Goal: Task Accomplishment & Management: Manage account settings

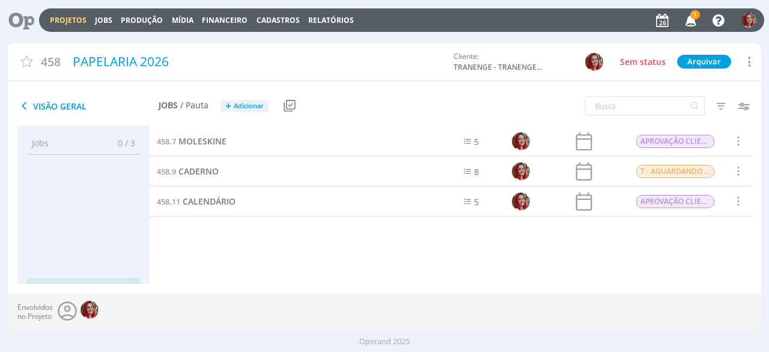
drag, startPoint x: 0, startPoint y: 0, endPoint x: 691, endPoint y: 22, distance: 691.4
click at [691, 22] on icon "button" at bounding box center [691, 20] width 21 height 20
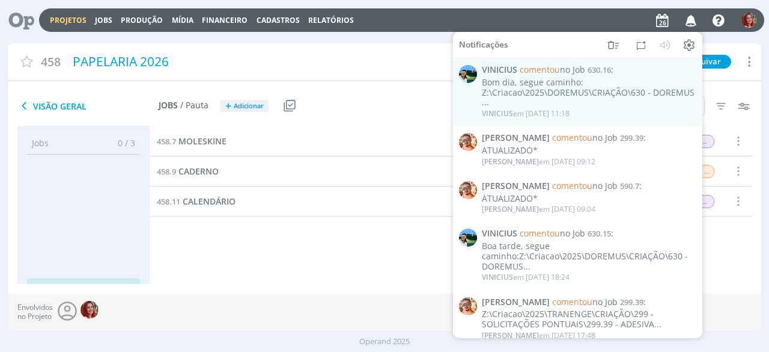
click at [326, 273] on div "458.7 MOLESKINE 5 APROVAÇÃO CLIENTE Selecionar Concluir Cancelar Iniciar timesh…" at bounding box center [451, 204] width 603 height 157
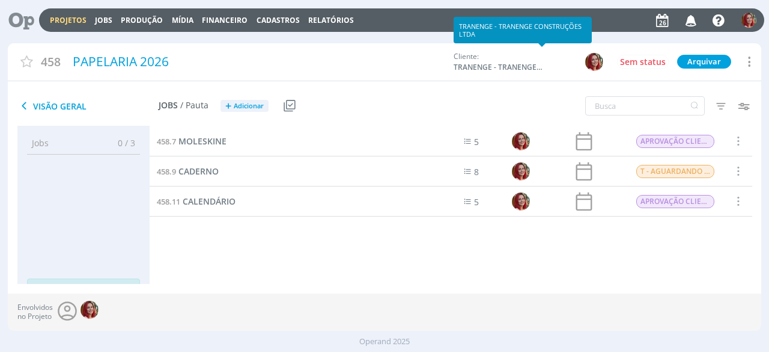
click at [517, 67] on span "TRANENGE - TRANENGE CONSTRUÇÕES LTDA" at bounding box center [499, 67] width 90 height 11
copy div "TRANENGE - TRANENGE CONSTRUÇÕES LTDA Sem status Arquivar"
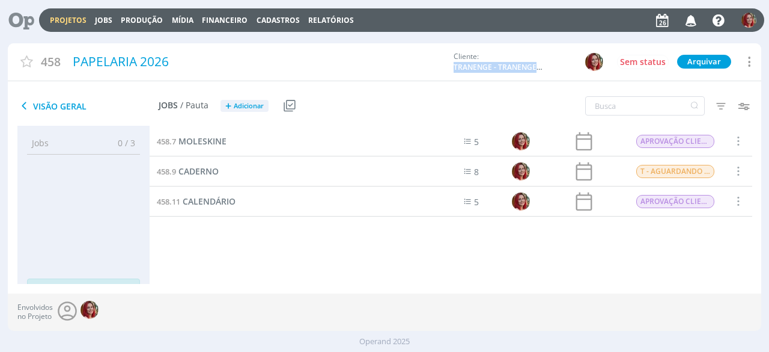
click at [29, 20] on icon at bounding box center [17, 19] width 25 height 23
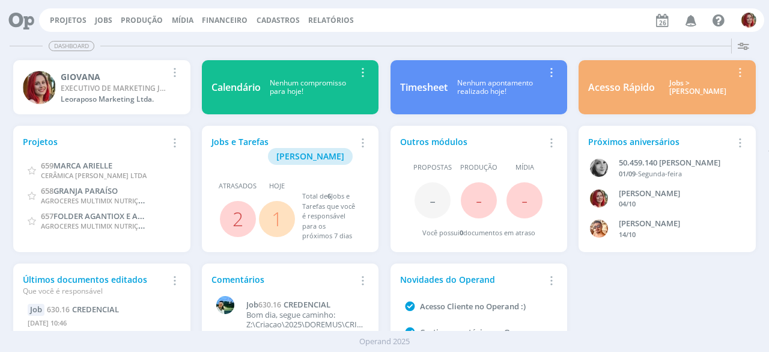
click at [69, 14] on div "Projetos Jobs Produção Mídia Financeiro Cadastros Relatórios Notificações VINIC…" at bounding box center [401, 19] width 725 height 23
click at [66, 25] on div "Projetos Jobs Produção Mídia Financeiro Cadastros Relatórios Notificações VINIC…" at bounding box center [401, 19] width 725 height 23
click at [67, 25] on link "Projetos" at bounding box center [68, 20] width 37 height 10
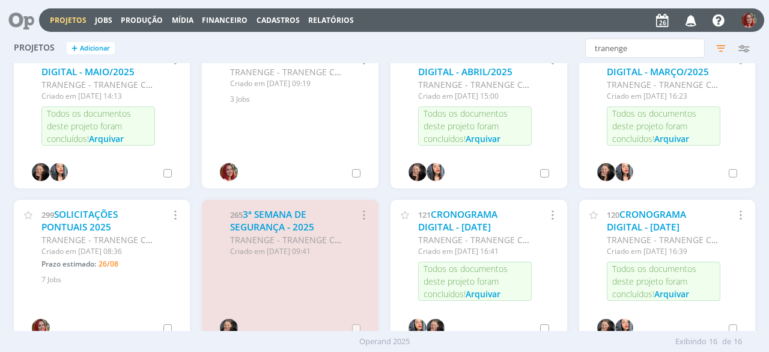
scroll to position [240, 0]
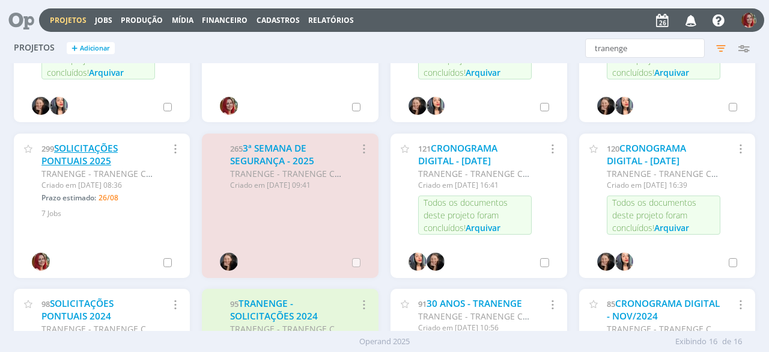
click at [67, 160] on link "SOLICITAÇÕES PONTUAIS 2025" at bounding box center [79, 155] width 76 height 26
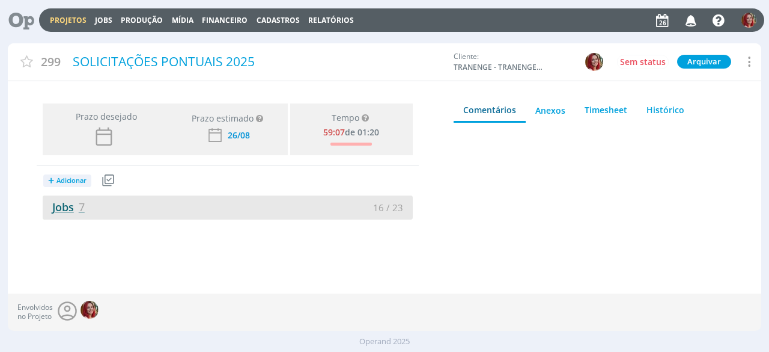
click at [81, 207] on span "7" at bounding box center [82, 207] width 6 height 14
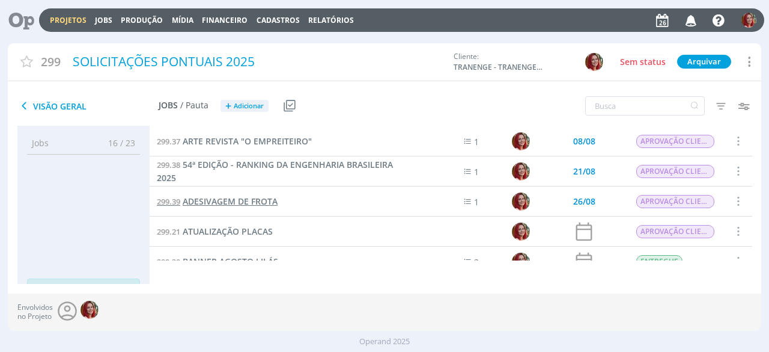
click at [270, 207] on link "299.39 ADESIVAGEM DE FROTA" at bounding box center [217, 201] width 121 height 13
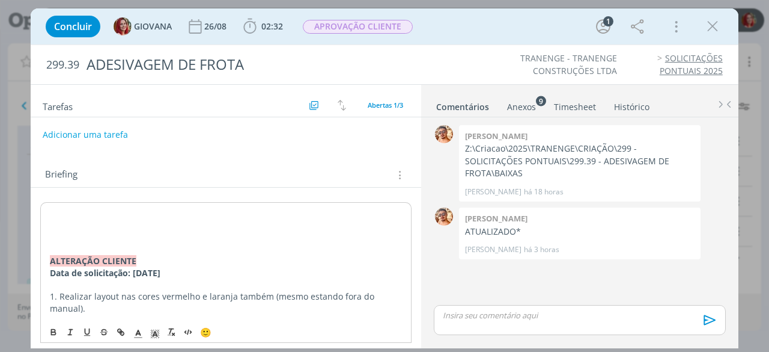
scroll to position [60, 0]
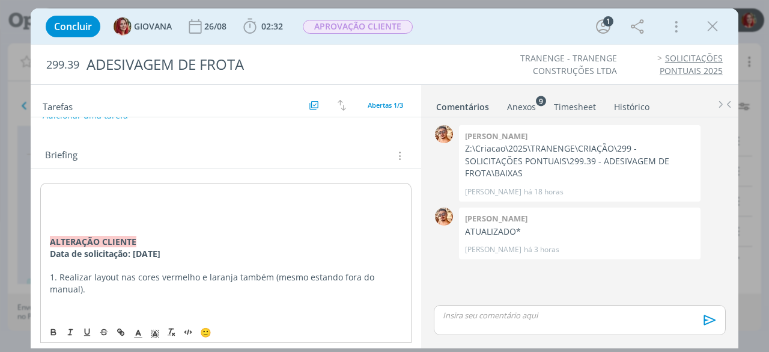
drag, startPoint x: 50, startPoint y: 239, endPoint x: 181, endPoint y: 256, distance: 132.2
copy div "ALTERAÇÃO CLIENTE Data de solicitação: 26/08/25"
click at [59, 196] on p "dialog" at bounding box center [226, 193] width 352 height 12
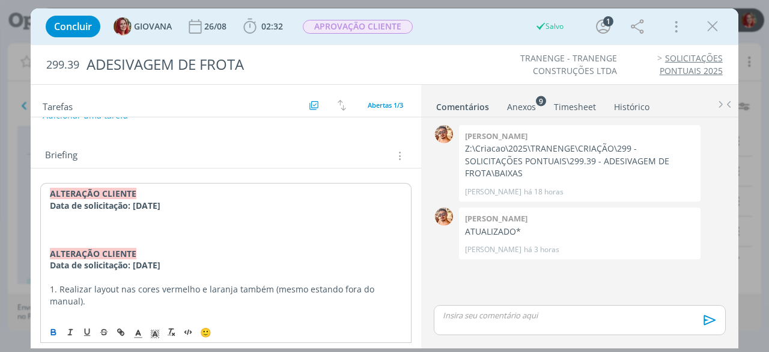
click at [69, 218] on p "dialog" at bounding box center [226, 218] width 352 height 12
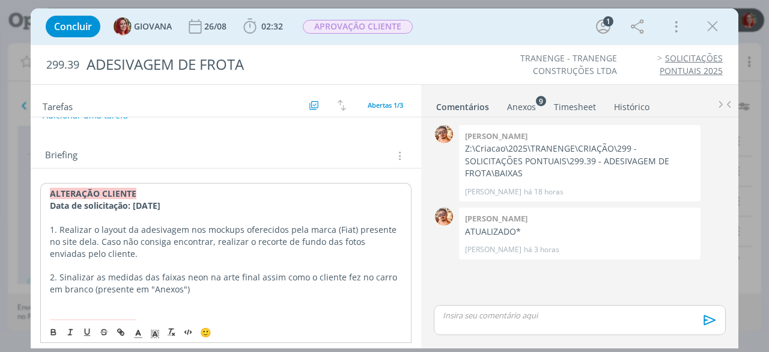
click at [512, 108] on div "Anexos 9" at bounding box center [521, 107] width 29 height 12
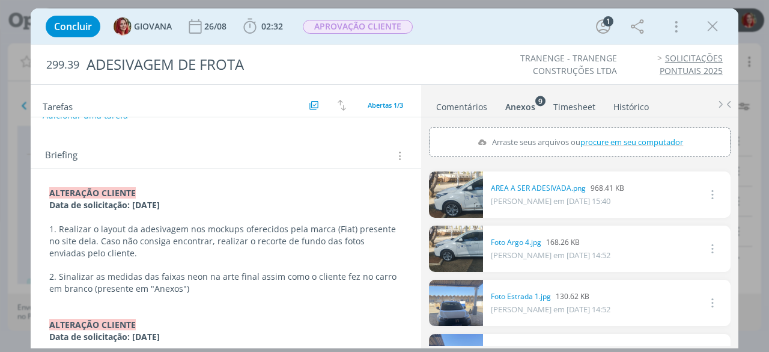
click at [210, 287] on p "2. Sinalizar as medidas das faixas neon na arte final assim como o cliente fez …" at bounding box center [225, 282] width 353 height 24
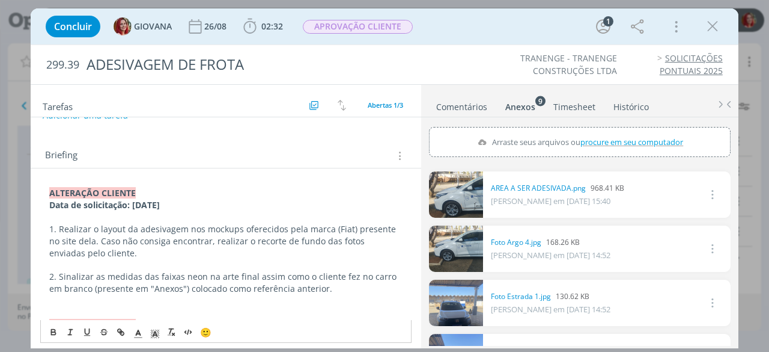
click at [352, 282] on p "2. Sinalizar as medidas das faixas neon na arte final assim como o cliente fez …" at bounding box center [225, 282] width 353 height 24
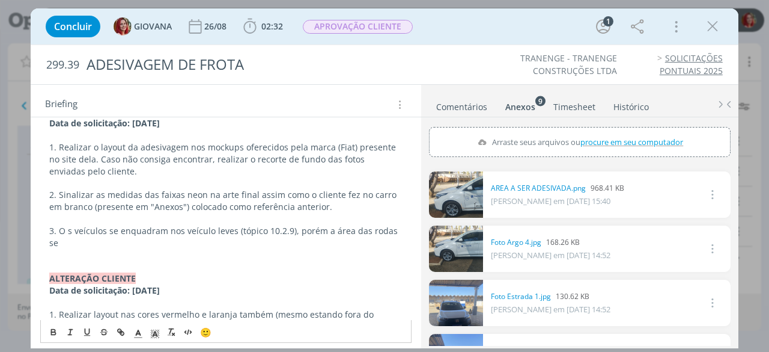
scroll to position [163, 0]
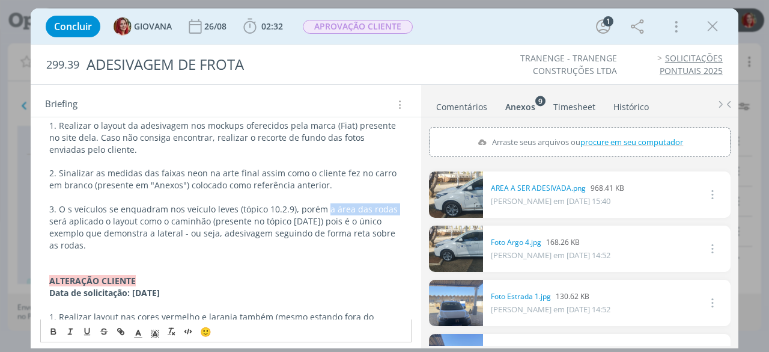
drag, startPoint x: 322, startPoint y: 207, endPoint x: 398, endPoint y: 203, distance: 75.8
click at [81, 329] on button "dialog" at bounding box center [87, 332] width 17 height 14
click at [53, 209] on p "3. O s veículos se enquadram nos veículo leves (tópico 10.2.9), porém a área da…" at bounding box center [225, 227] width 353 height 48
drag, startPoint x: 58, startPoint y: 206, endPoint x: 48, endPoint y: 207, distance: 10.2
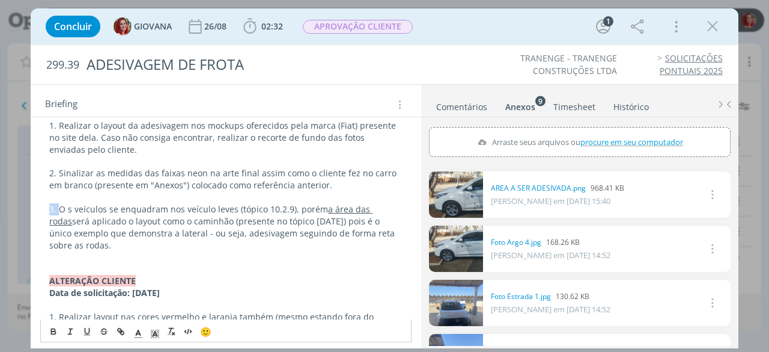
click at [49, 329] on icon "dialog" at bounding box center [54, 332] width 10 height 10
click at [61, 198] on p "dialog" at bounding box center [225, 197] width 353 height 12
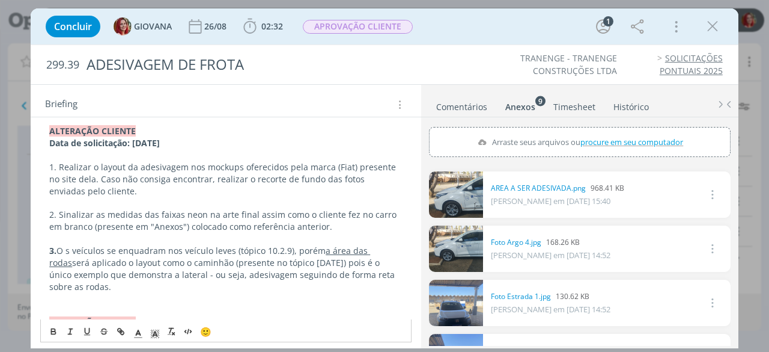
scroll to position [103, 0]
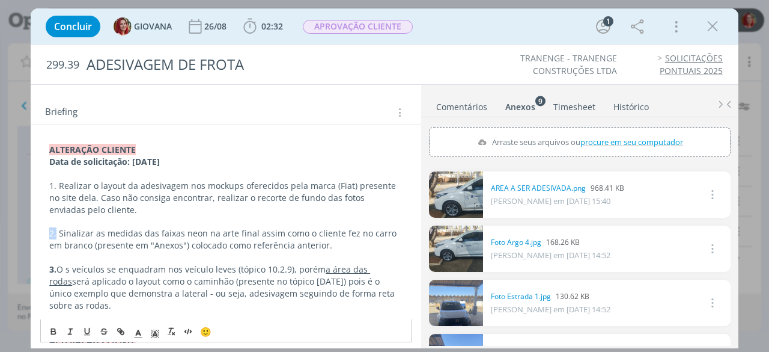
drag, startPoint x: 56, startPoint y: 233, endPoint x: 43, endPoint y: 227, distance: 14.8
click at [53, 325] on button "dialog" at bounding box center [54, 332] width 17 height 14
drag, startPoint x: 50, startPoint y: 182, endPoint x: 40, endPoint y: 180, distance: 10.5
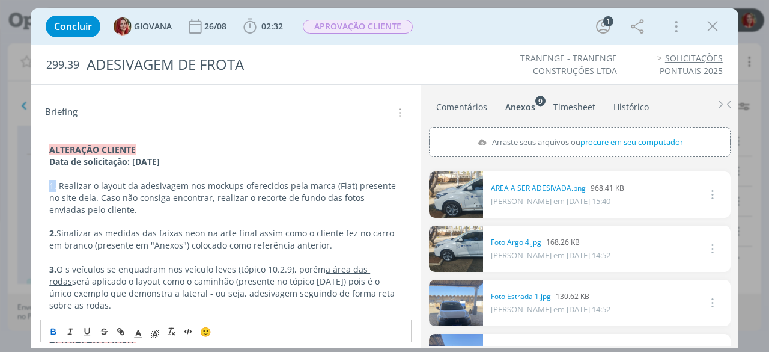
click at [52, 329] on icon "dialog" at bounding box center [54, 330] width 4 height 2
click at [117, 230] on p "2. Sinalizar as medidas das faixas neon na arte final assim como o cliente fez …" at bounding box center [225, 239] width 353 height 24
click at [333, 241] on p "2. Sinalizar as medidas das faixas neon na arte final assim como o cliente fez …" at bounding box center [225, 239] width 353 height 24
click at [359, 243] on p "2. Sinalizar as medidas das faixas neon na arte final assim como o cliente fez …" at bounding box center [225, 239] width 353 height 24
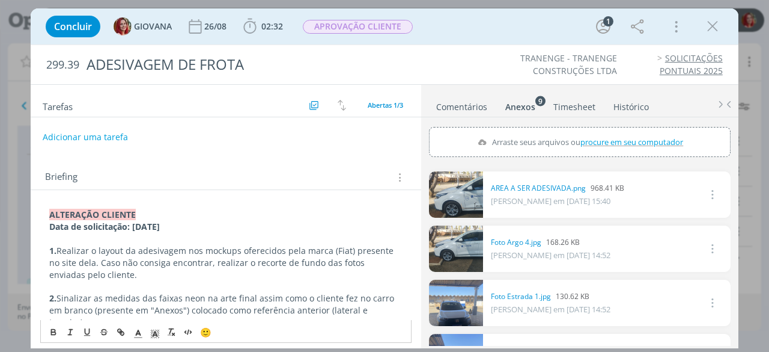
scroll to position [0, 0]
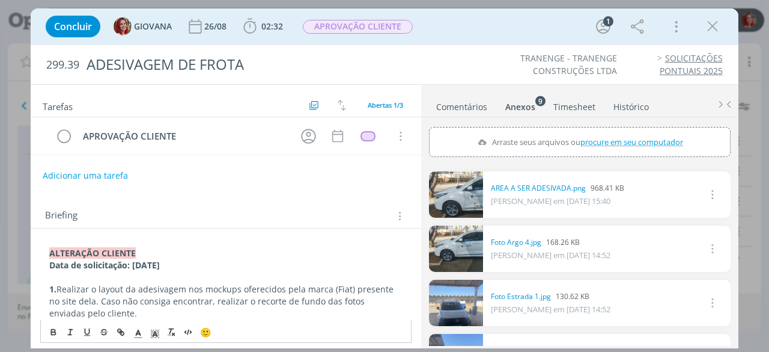
click at [352, 209] on div "Briefing Briefings Predefinidos Versões do Briefing Ver Briefing do Projeto" at bounding box center [227, 216] width 365 height 16
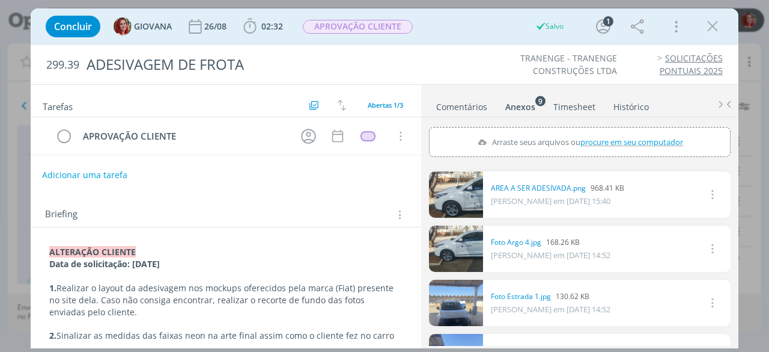
click at [122, 172] on button "Adicionar uma tarefa" at bounding box center [84, 175] width 85 height 20
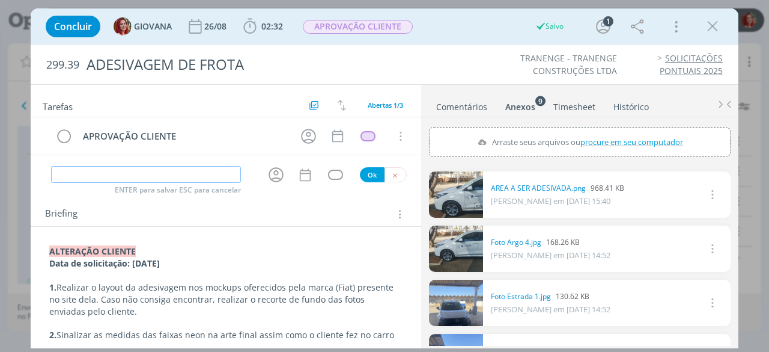
click at [159, 177] on input "dialog" at bounding box center [145, 174] width 189 height 17
type input "ALTERAÇÃO CLIENTE"
click at [366, 169] on button "Ok" at bounding box center [372, 174] width 25 height 15
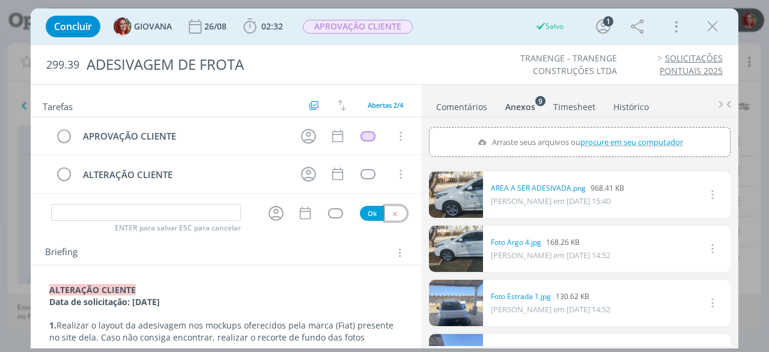
click at [392, 213] on icon "dialog" at bounding box center [395, 214] width 8 height 8
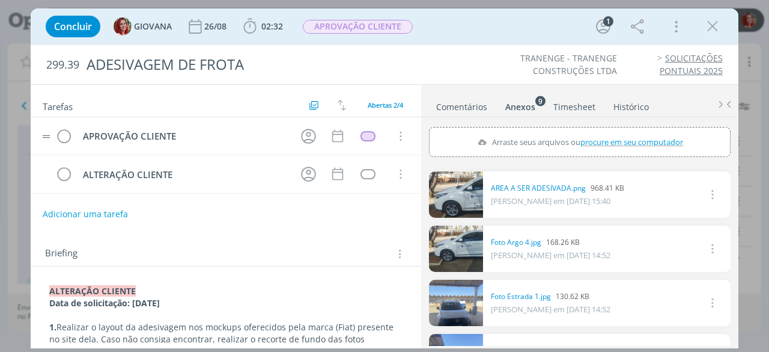
drag, startPoint x: 50, startPoint y: 175, endPoint x: 49, endPoint y: 117, distance: 57.7
click at [49, 117] on div "APROVAÇÃO CLIENTE Cancelar ALTERAÇÃO CLIENTE Cancelar" at bounding box center [226, 155] width 391 height 76
click at [361, 169] on div "dialog" at bounding box center [368, 174] width 15 height 10
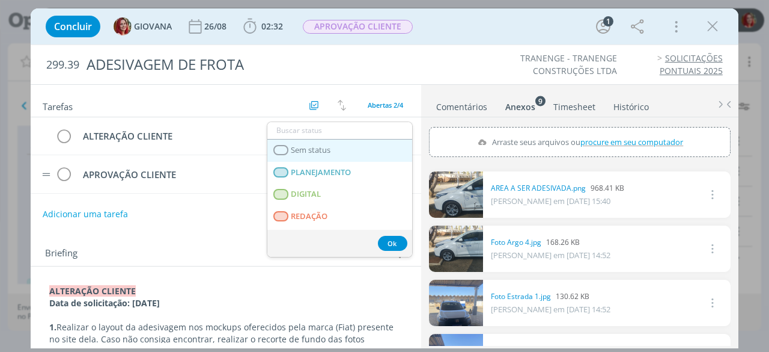
click at [316, 150] on span "Sem status" at bounding box center [311, 150] width 40 height 10
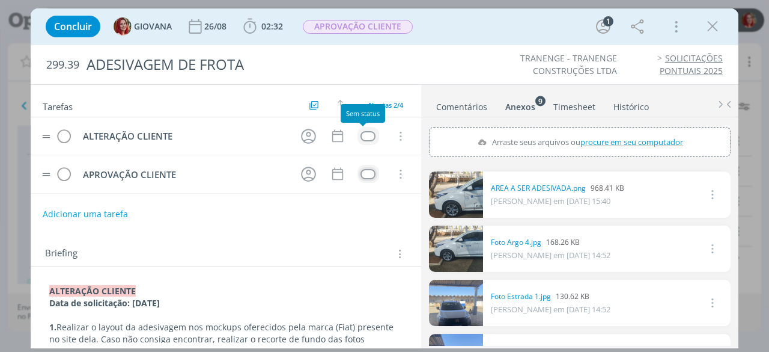
click at [361, 134] on div "dialog" at bounding box center [368, 136] width 15 height 10
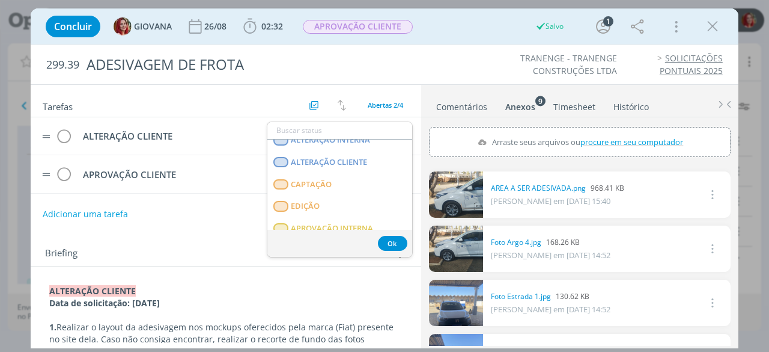
scroll to position [306, 0]
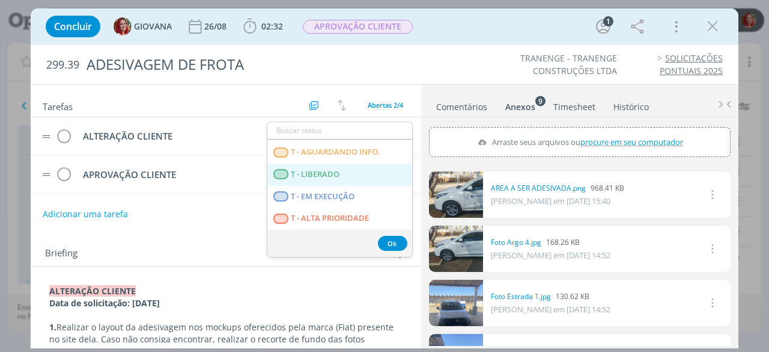
click at [343, 181] on LIBERADO "T - LIBERADO" at bounding box center [339, 174] width 145 height 22
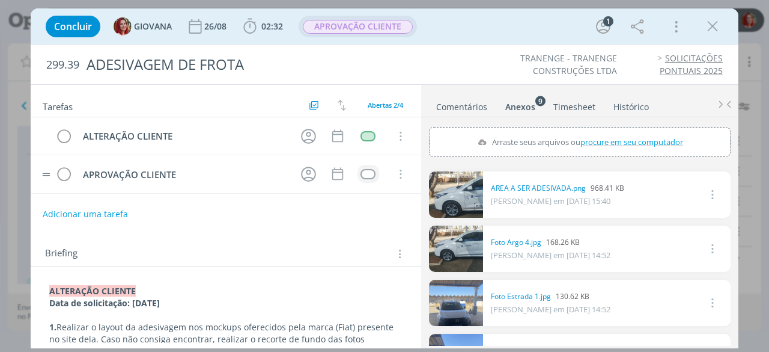
click at [370, 34] on span "APROVAÇÃO CLIENTE" at bounding box center [358, 27] width 118 height 22
click at [371, 29] on span "APROVAÇÃO CLIENTE" at bounding box center [358, 27] width 110 height 14
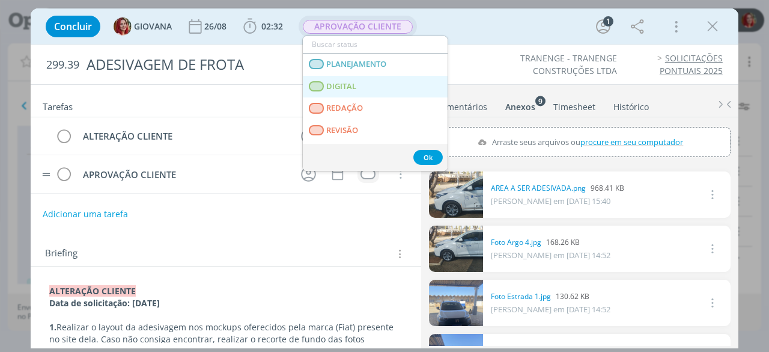
scroll to position [60, 0]
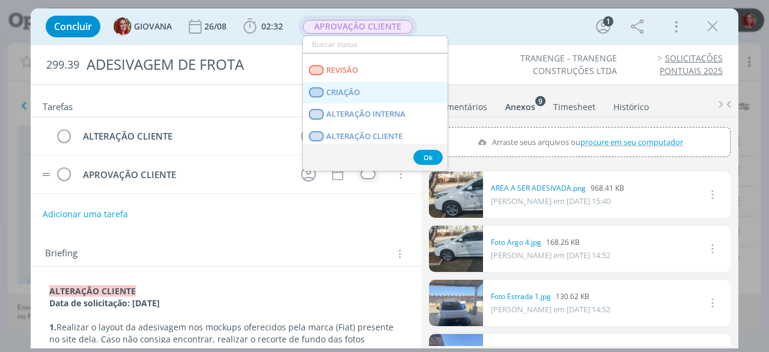
click at [358, 88] on span "CRIAÇÃO" at bounding box center [344, 93] width 34 height 10
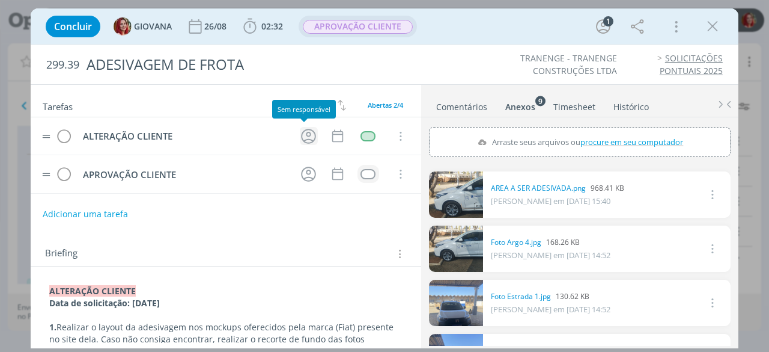
click at [303, 136] on icon "dialog" at bounding box center [308, 136] width 19 height 19
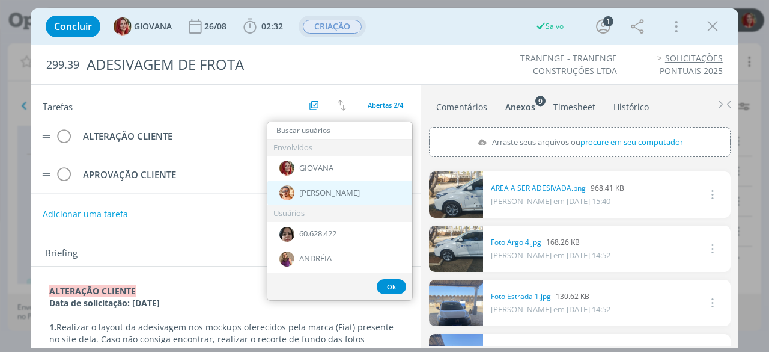
click at [337, 185] on div "[PERSON_NAME]" at bounding box center [339, 192] width 145 height 25
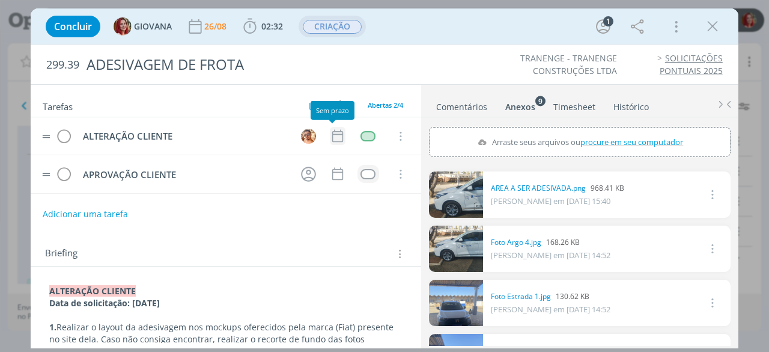
click at [334, 130] on icon "dialog" at bounding box center [337, 136] width 11 height 13
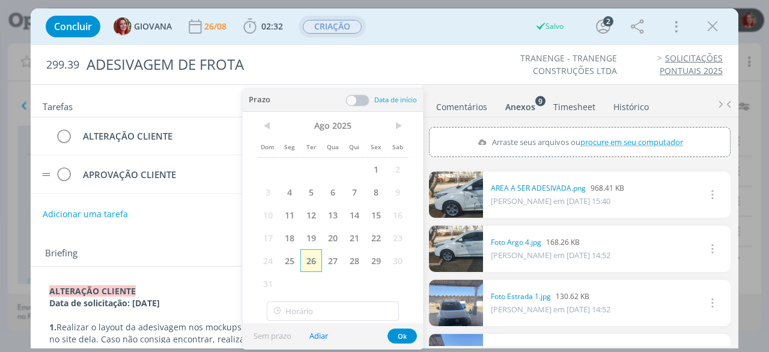
click at [316, 263] on span "26" at bounding box center [311, 260] width 22 height 23
click at [409, 331] on button "Ok" at bounding box center [402, 335] width 29 height 15
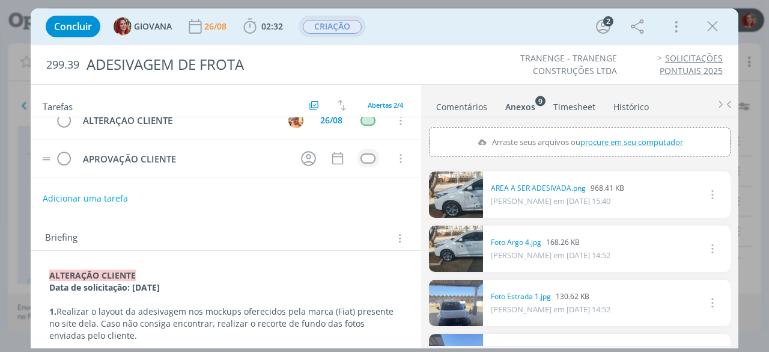
scroll to position [0, 0]
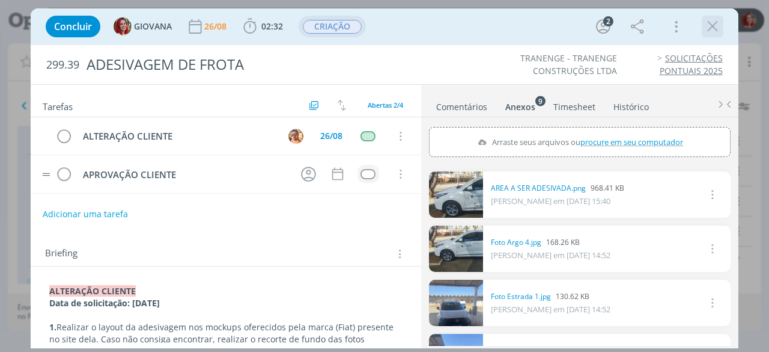
click at [719, 28] on icon "dialog" at bounding box center [713, 26] width 18 height 18
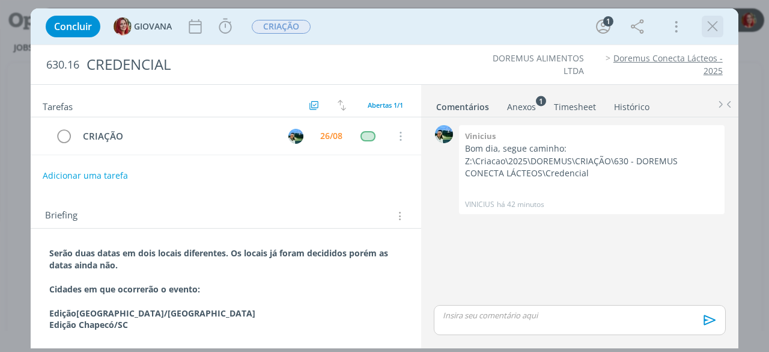
click at [718, 28] on icon "dialog" at bounding box center [713, 26] width 18 height 18
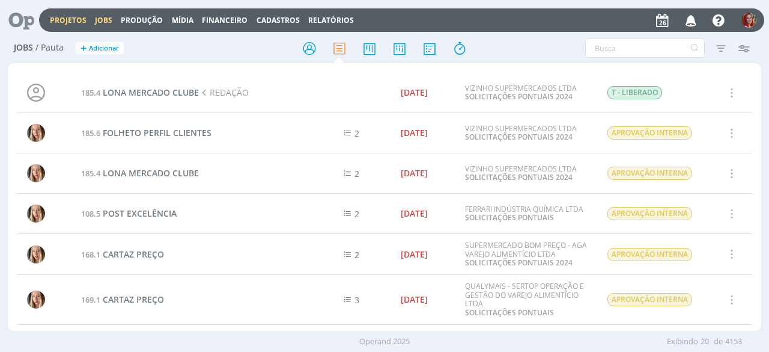
click at [67, 20] on link "Projetos" at bounding box center [68, 20] width 37 height 10
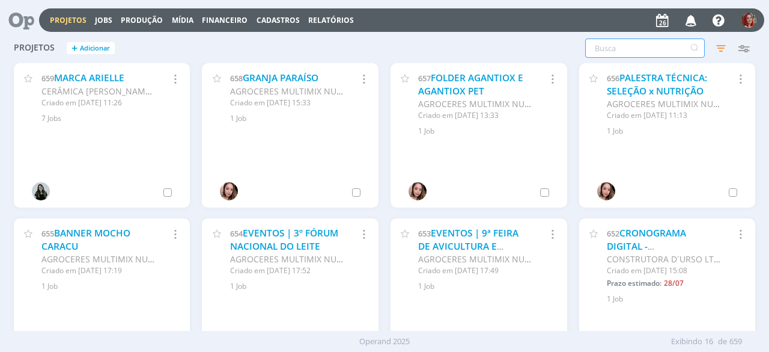
click at [614, 47] on input "text" at bounding box center [645, 47] width 120 height 19
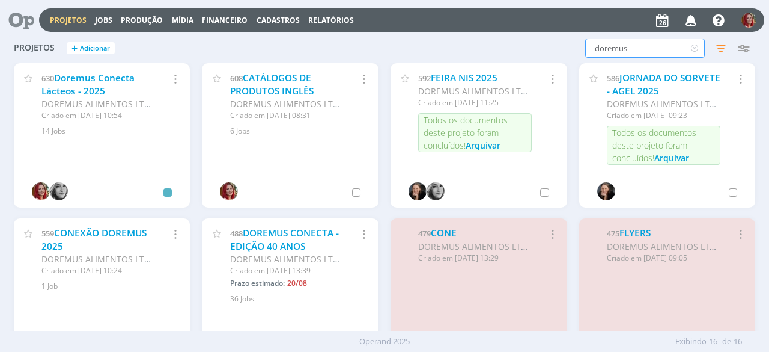
drag, startPoint x: 617, startPoint y: 52, endPoint x: 570, endPoint y: 52, distance: 46.9
click at [570, 52] on div "doremus Filtros Filtrar Limpar doremus Status Clientes Selecione Data de criaçã…" at bounding box center [620, 47] width 270 height 19
type input "quintal"
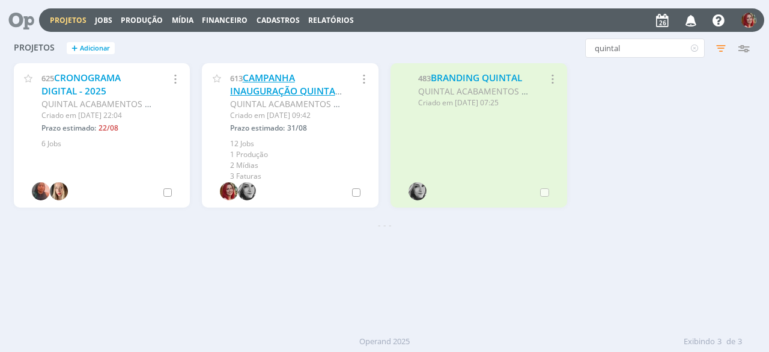
click at [302, 83] on link "CAMPANHA INAUGURAÇÃO QUINTAL ACABAMENTOS" at bounding box center [285, 91] width 110 height 38
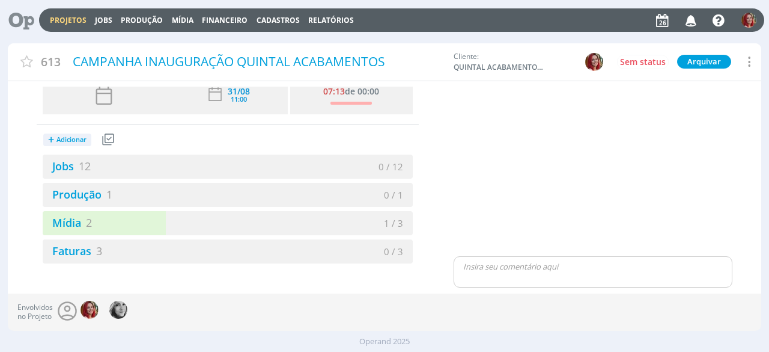
scroll to position [60, 0]
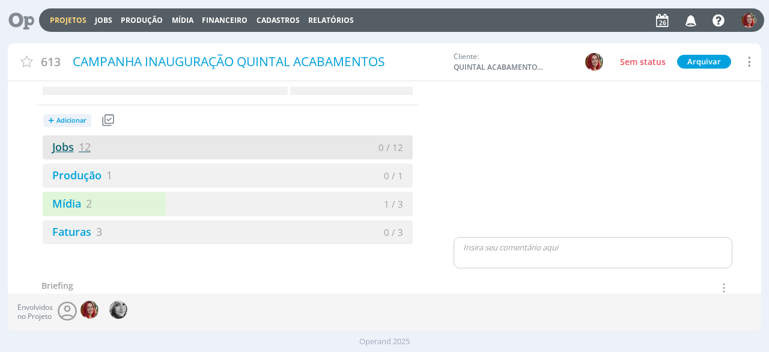
click at [66, 144] on link "Jobs 12" at bounding box center [67, 146] width 48 height 14
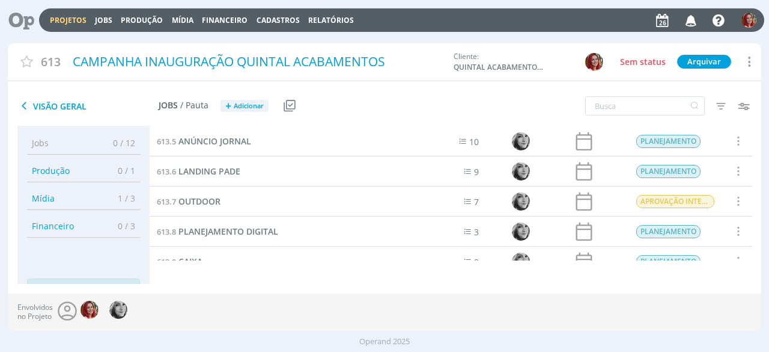
scroll to position [226, 0]
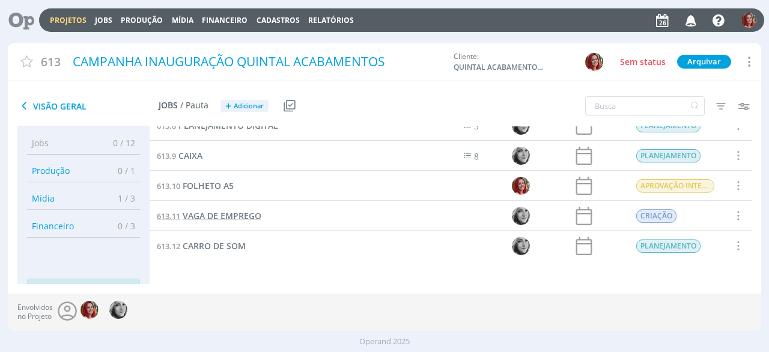
click at [255, 219] on span "VAGA DE EMPREGO" at bounding box center [222, 215] width 79 height 11
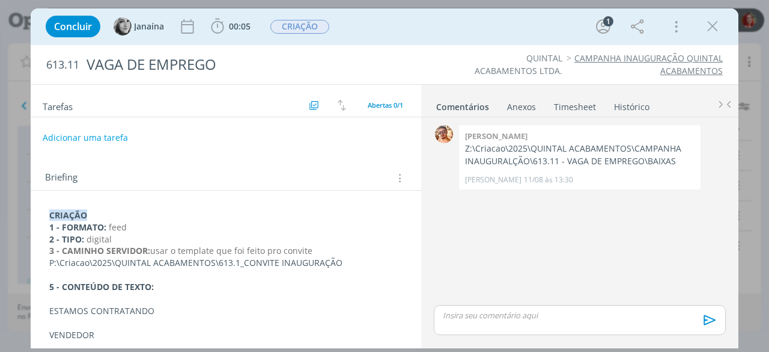
click at [47, 205] on div "CRIAÇÃO 1 - FORMATO: feed 2 - TIPO: digital 3 - CAMINHO SERVIDOR: usar o templa…" at bounding box center [225, 317] width 371 height 224
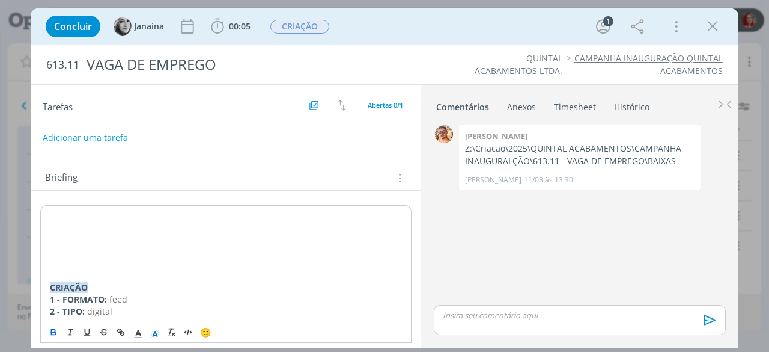
click at [55, 215] on p "dialog" at bounding box center [226, 216] width 352 height 12
drag, startPoint x: 196, startPoint y: 217, endPoint x: 49, endPoint y: 213, distance: 146.7
click at [49, 213] on div "ALTERAÇÃO CLIENTE - [DATE] CRIAÇÃO 1 - FORMATO: feed 2 - TIPO: digital 3 - CAMI…" at bounding box center [225, 353] width 371 height 296
click at [155, 332] on polyline "dialog" at bounding box center [155, 333] width 4 height 5
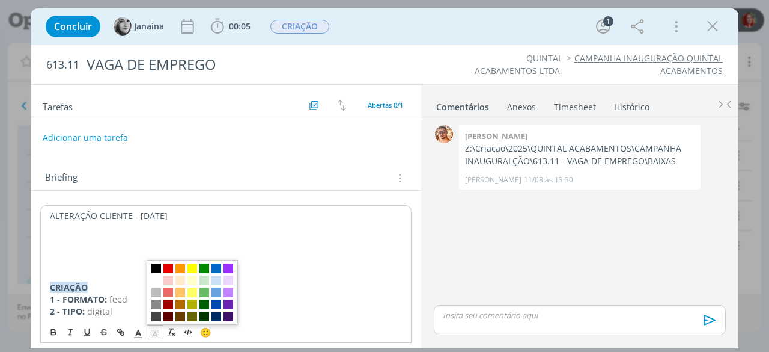
click at [168, 275] on span "dialog" at bounding box center [192, 292] width 91 height 65
click at [168, 278] on span "dialog" at bounding box center [168, 280] width 10 height 10
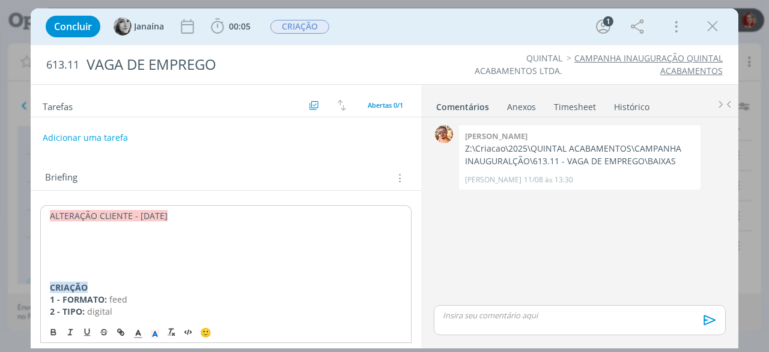
click at [82, 252] on p "dialog" at bounding box center [226, 251] width 352 height 12
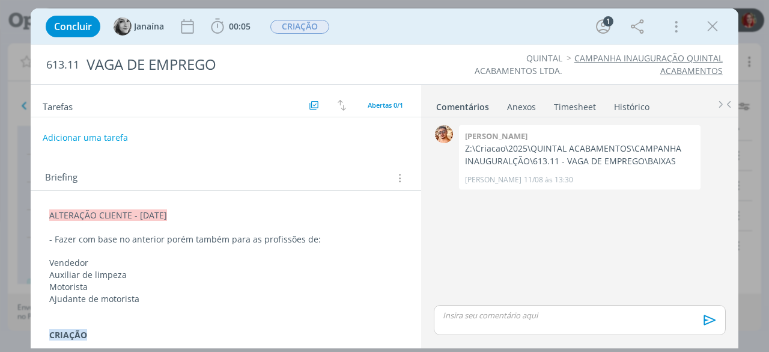
click at [194, 294] on p "Ajudante de motorista" at bounding box center [225, 299] width 353 height 12
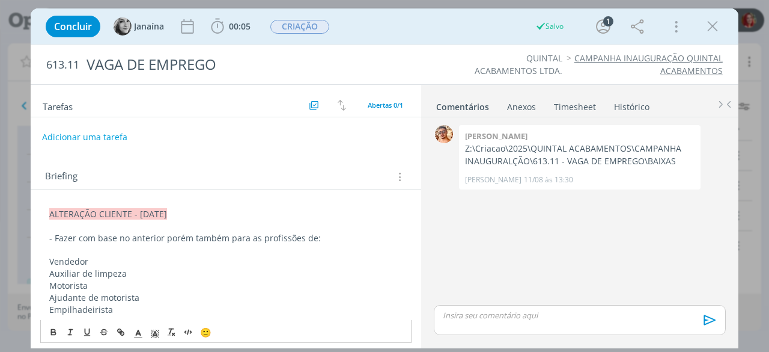
click at [89, 131] on button "Adicionar uma tarefa" at bounding box center [84, 137] width 85 height 20
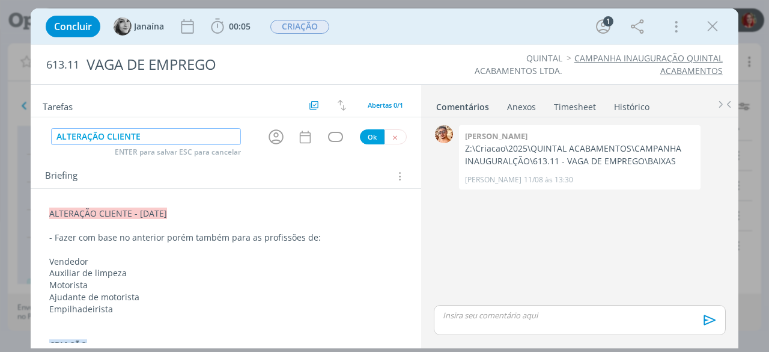
type input "ALTERAÇÃO CLIENTE"
click at [361, 135] on button "Ok" at bounding box center [372, 136] width 25 height 15
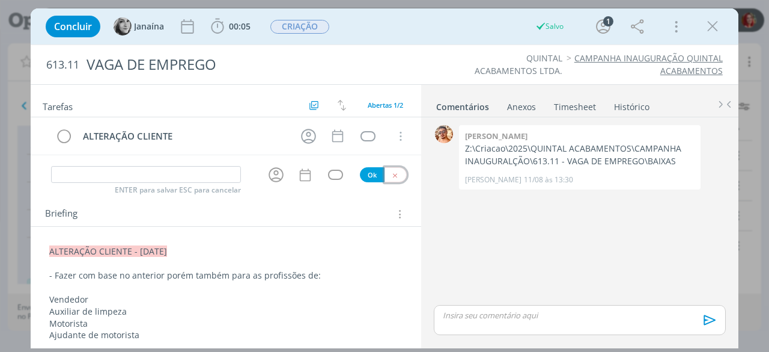
click at [385, 174] on button "dialog" at bounding box center [396, 174] width 22 height 15
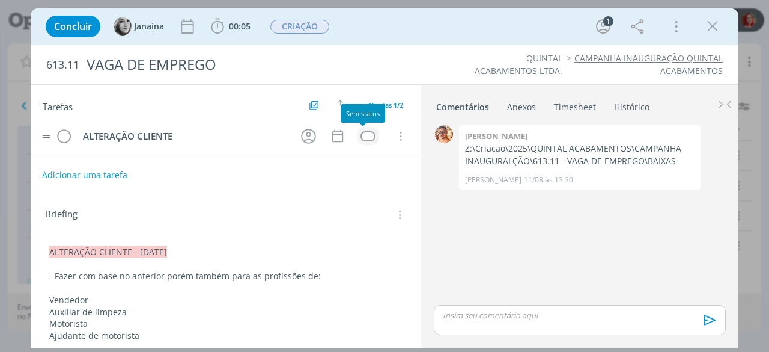
click at [361, 135] on div "dialog" at bounding box center [368, 136] width 15 height 10
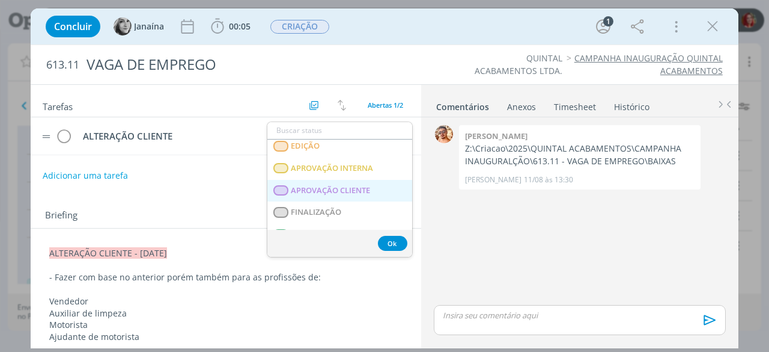
scroll to position [306, 0]
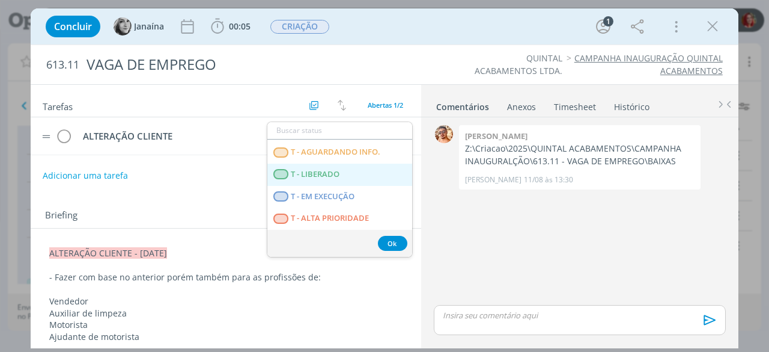
click at [350, 170] on LIBERADO "T - LIBERADO" at bounding box center [339, 174] width 145 height 22
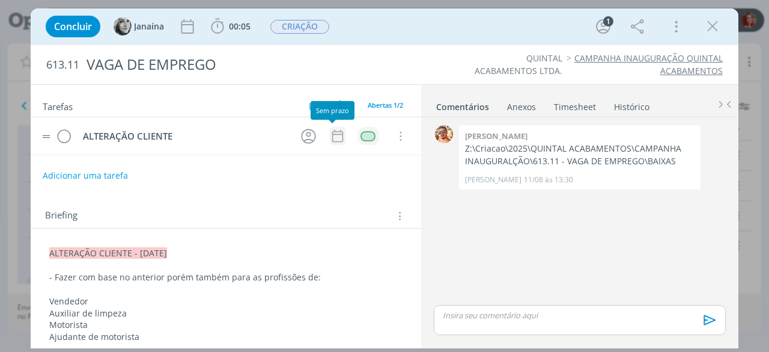
click at [334, 132] on icon "dialog" at bounding box center [338, 136] width 16 height 16
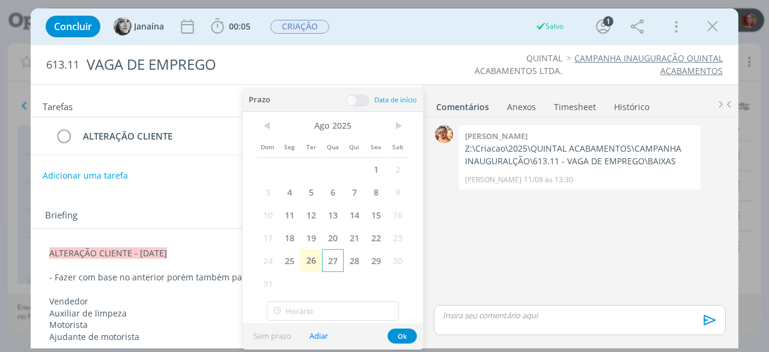
click at [334, 258] on span "27" at bounding box center [333, 260] width 22 height 23
drag, startPoint x: 404, startPoint y: 332, endPoint x: 360, endPoint y: 255, distance: 88.3
click at [404, 332] on button "Ok" at bounding box center [402, 335] width 29 height 15
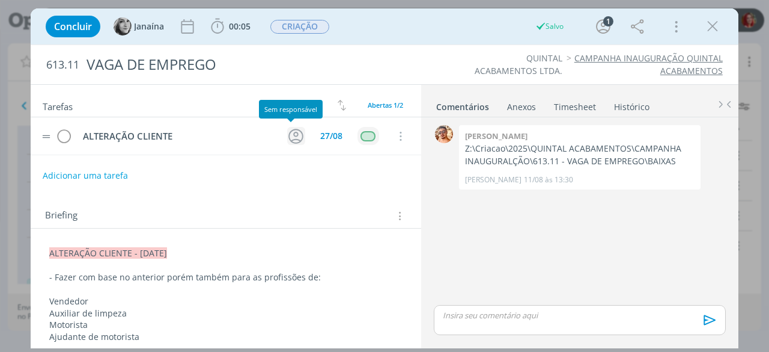
click at [287, 132] on icon "dialog" at bounding box center [296, 136] width 19 height 19
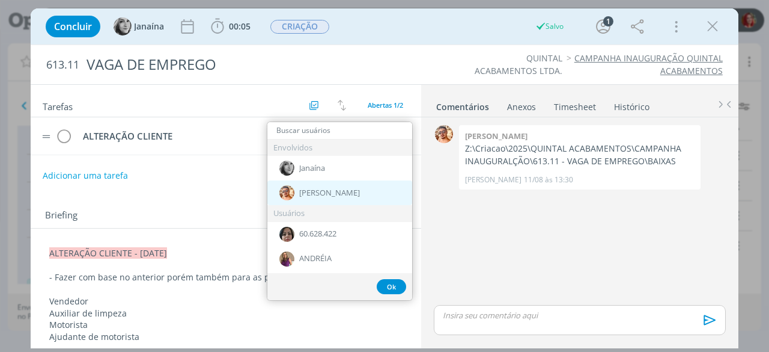
click at [322, 192] on span "[PERSON_NAME]" at bounding box center [329, 193] width 61 height 10
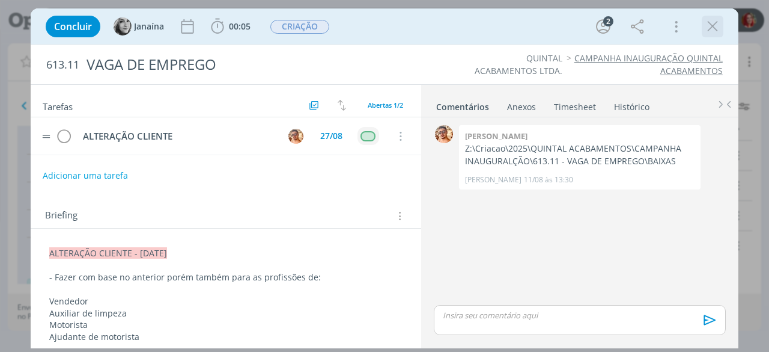
click at [713, 29] on icon "dialog" at bounding box center [713, 26] width 18 height 18
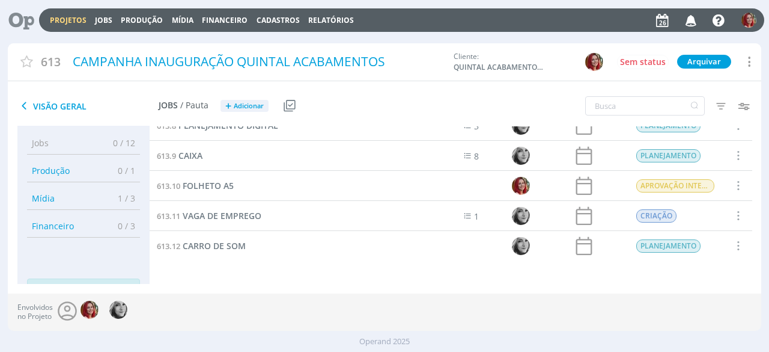
click at [16, 14] on icon at bounding box center [17, 19] width 25 height 23
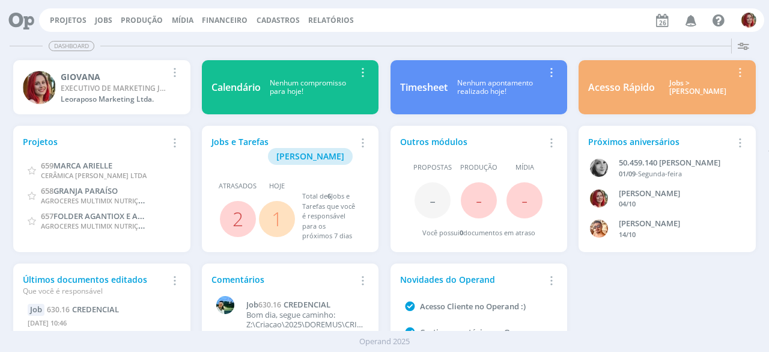
click at [76, 17] on link "Projetos" at bounding box center [68, 20] width 37 height 10
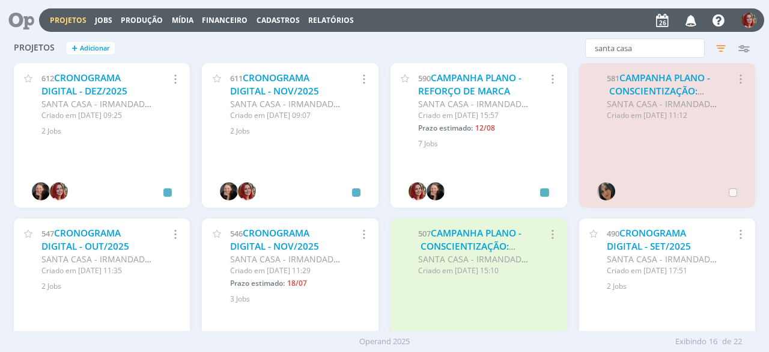
click at [106, 25] on div "Projetos Jobs Produção Mídia Financeiro Cadastros Relatórios Notificações Centr…" at bounding box center [401, 19] width 725 height 23
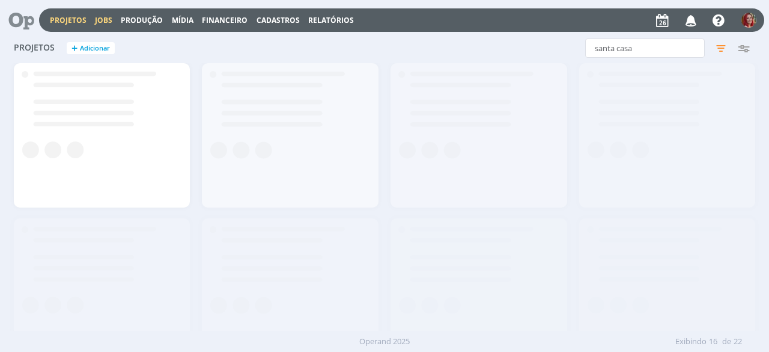
click at [100, 16] on link "Jobs" at bounding box center [103, 20] width 17 height 10
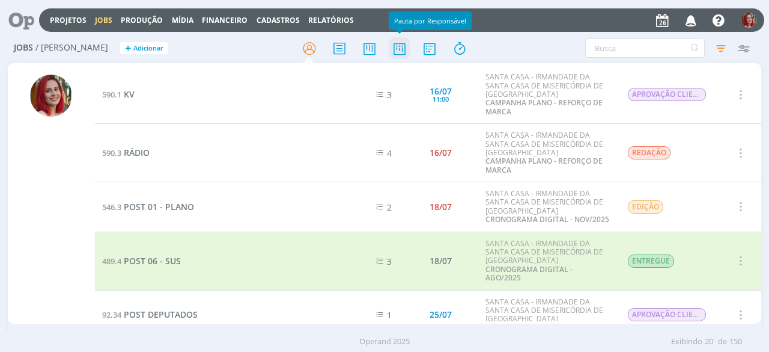
click at [401, 46] on icon at bounding box center [400, 48] width 22 height 23
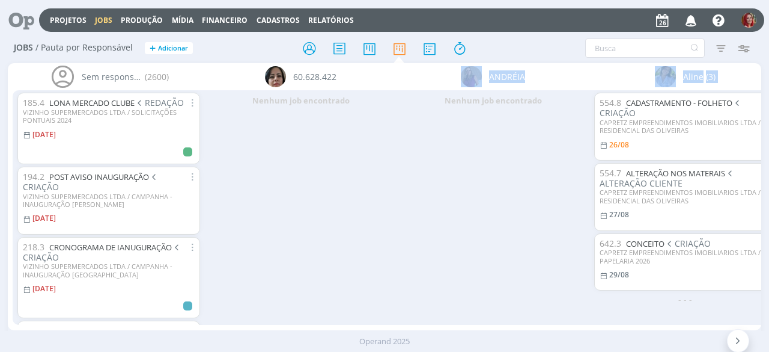
drag, startPoint x: 226, startPoint y: 332, endPoint x: 225, endPoint y: 325, distance: 7.2
click at [225, 325] on div "Projetos Jobs Produção Mídia Financeiro Cadastros Relatórios Notificações Centr…" at bounding box center [384, 176] width 769 height 352
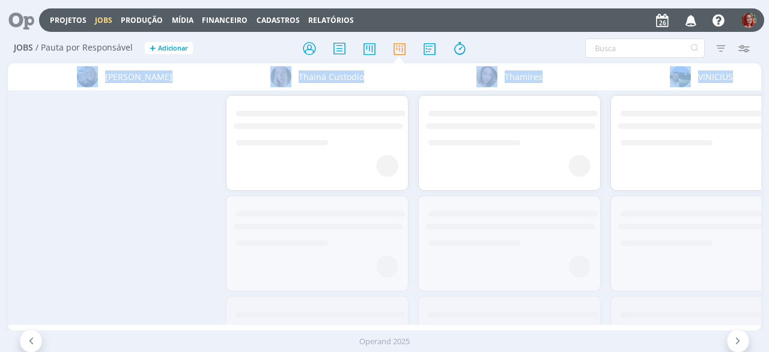
scroll to position [0, 4448]
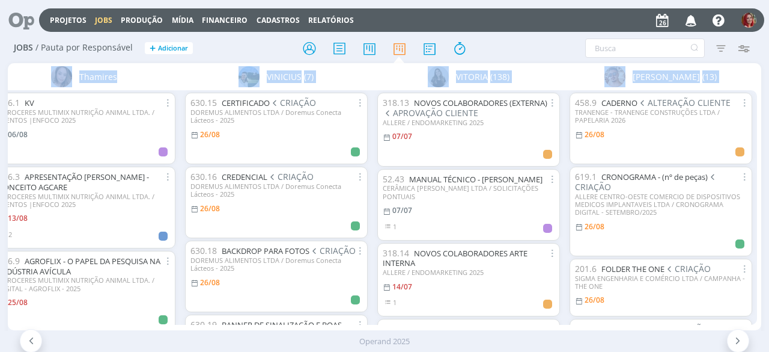
click at [589, 72] on div "Victor M. (13)" at bounding box center [661, 76] width 192 height 27
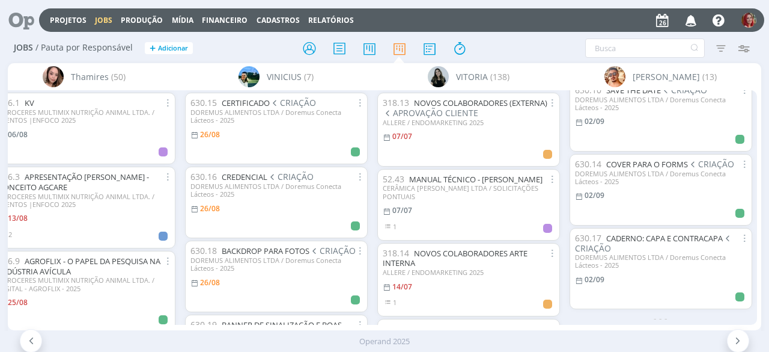
scroll to position [0, 0]
